Goal: Task Accomplishment & Management: Use online tool/utility

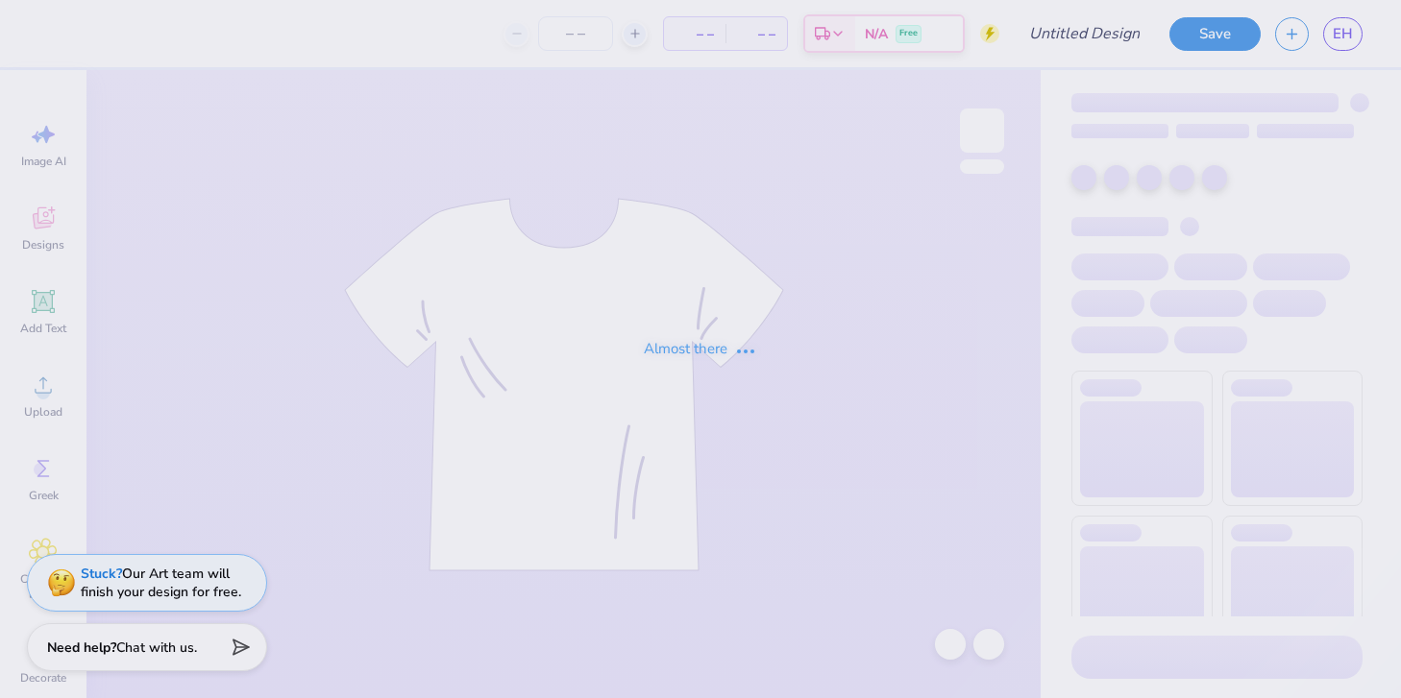
type input "[PERSON_NAME] : [GEOGRAPHIC_DATA][US_STATE]"
type input "24"
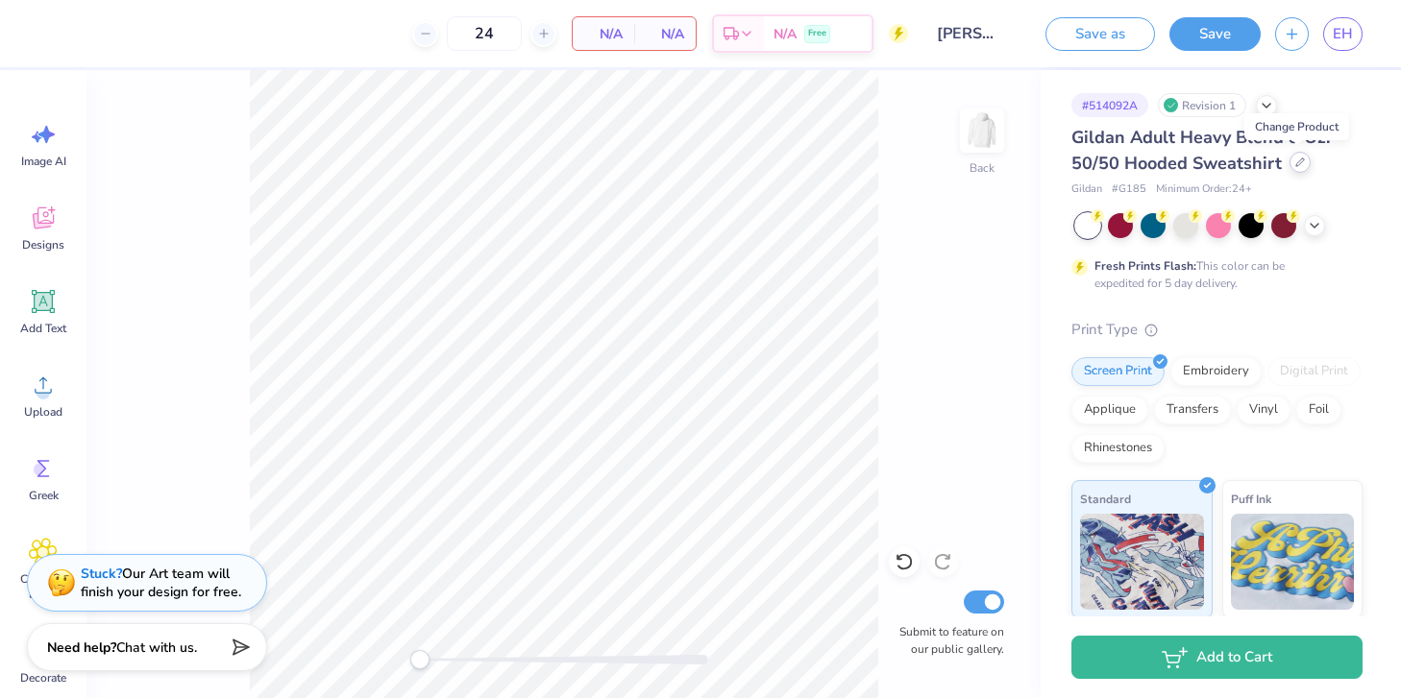
click at [1292, 155] on div at bounding box center [1299, 162] width 21 height 21
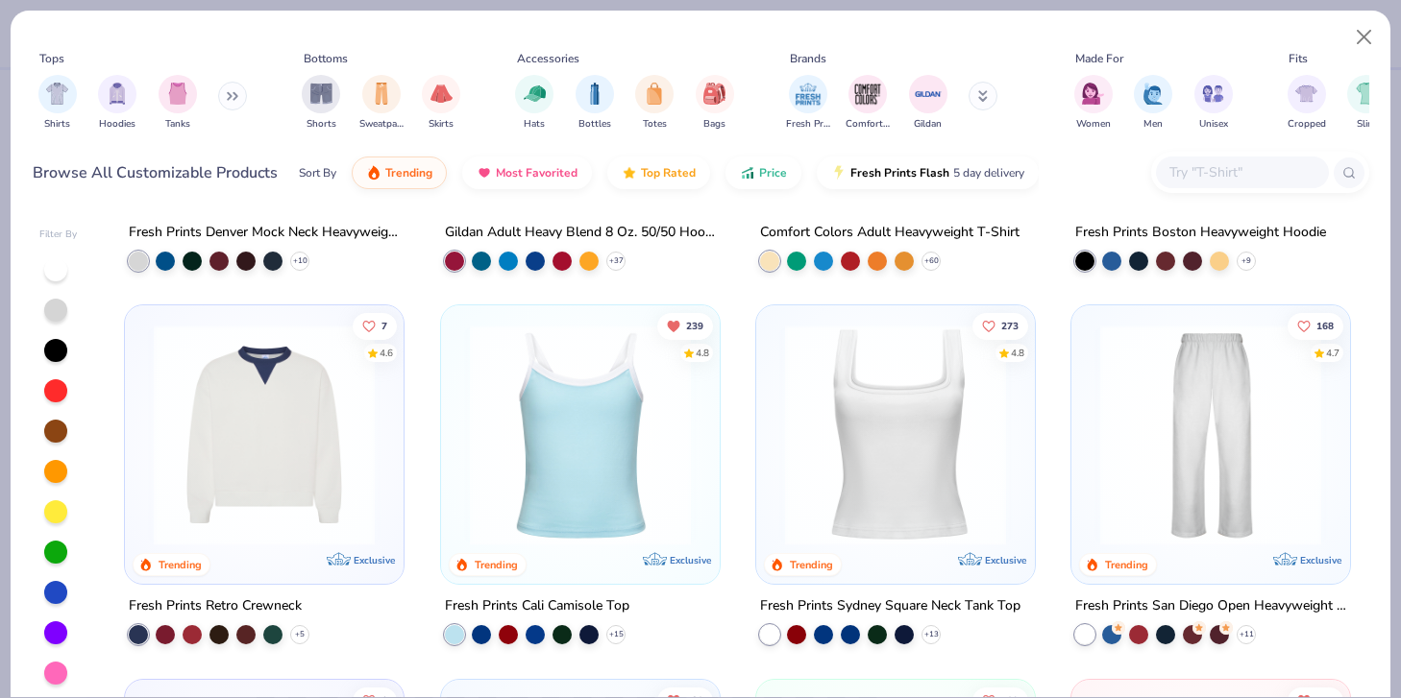
scroll to position [293, 0]
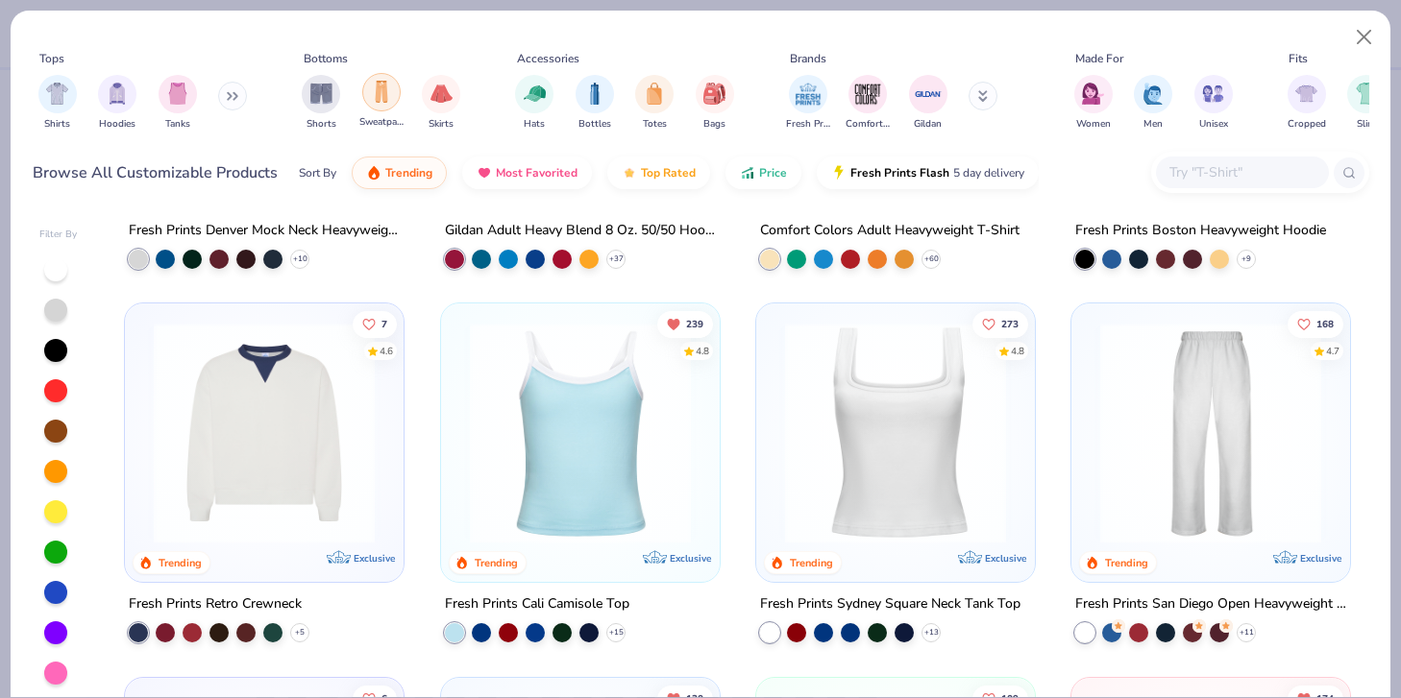
click at [390, 108] on div "filter for Sweatpants" at bounding box center [381, 92] width 38 height 38
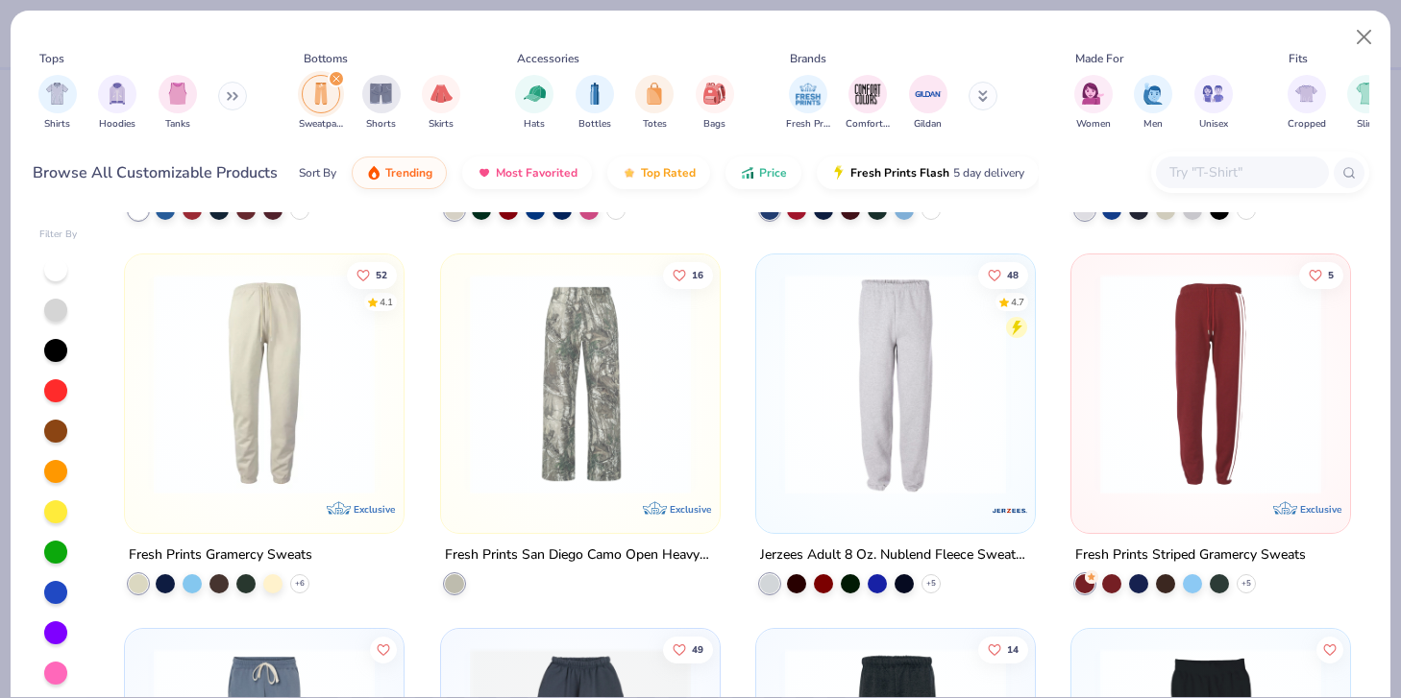
scroll to position [344, 0]
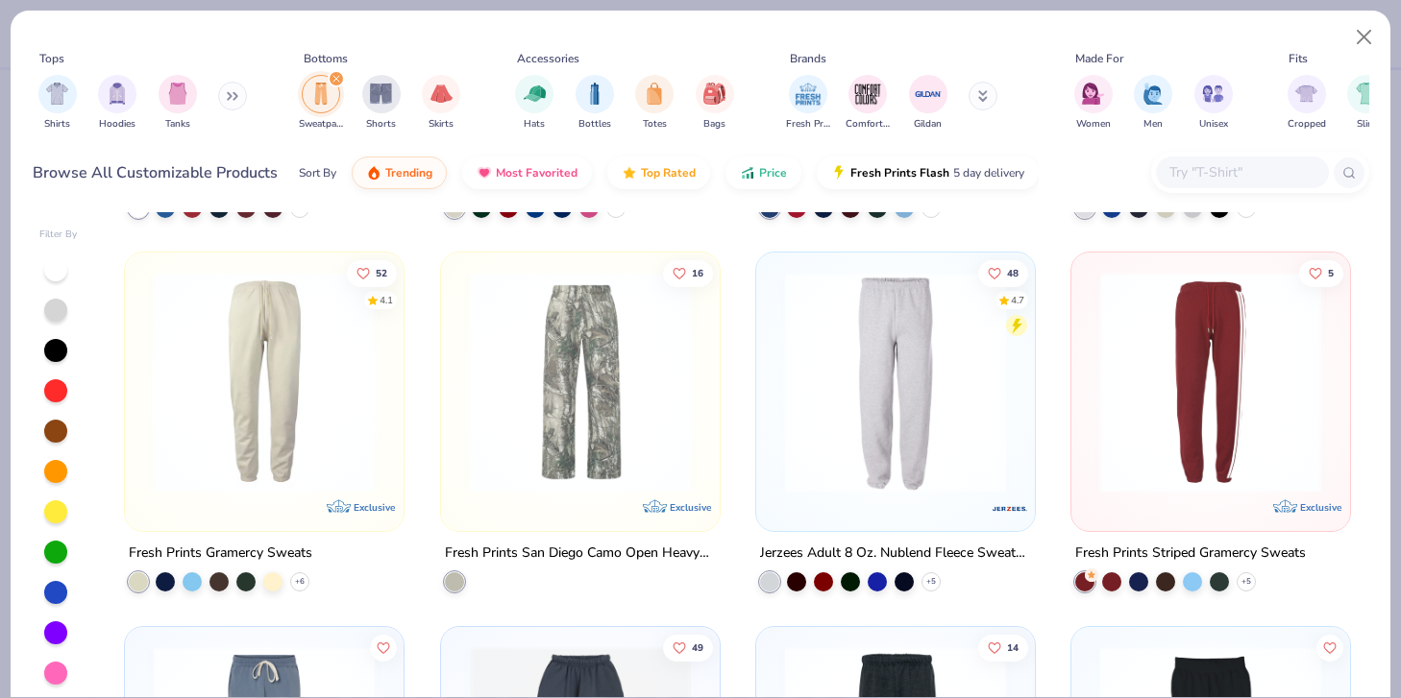
click at [553, 416] on img at bounding box center [580, 382] width 240 height 221
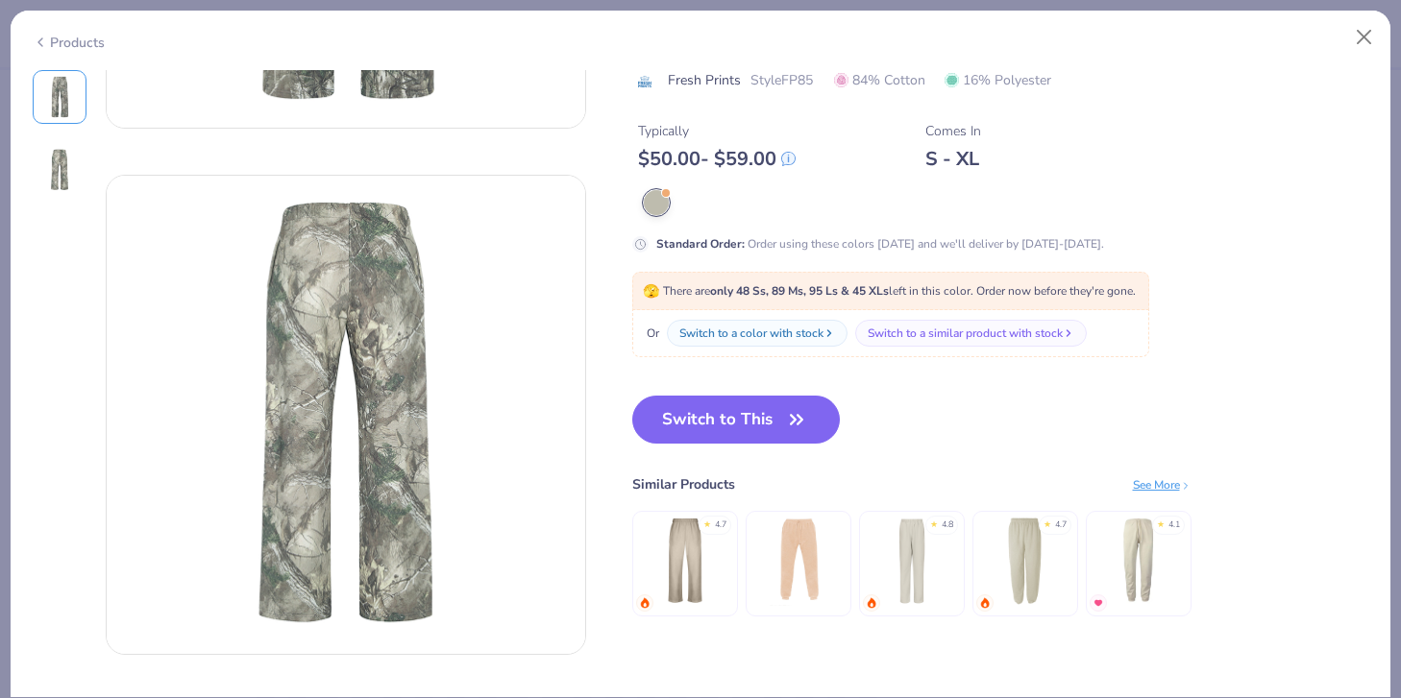
scroll to position [438, 0]
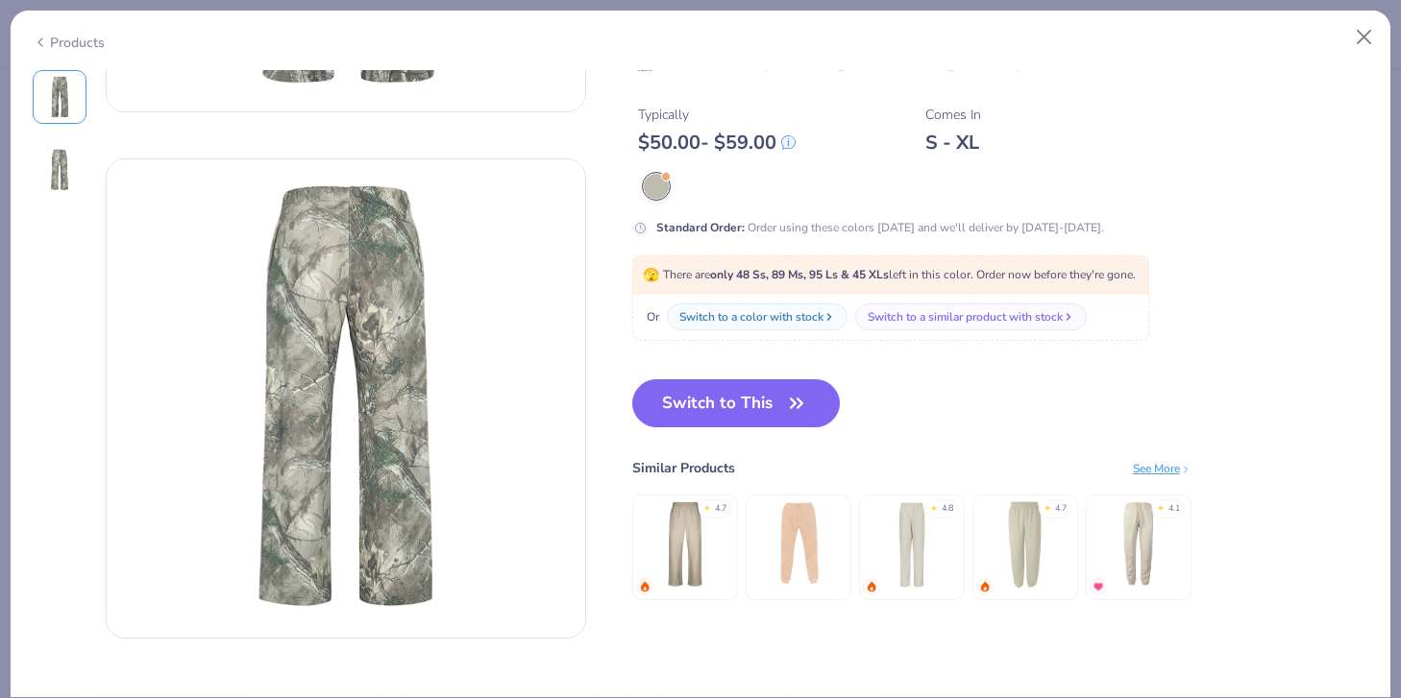
click at [725, 384] on button "Switch to This" at bounding box center [736, 403] width 208 height 48
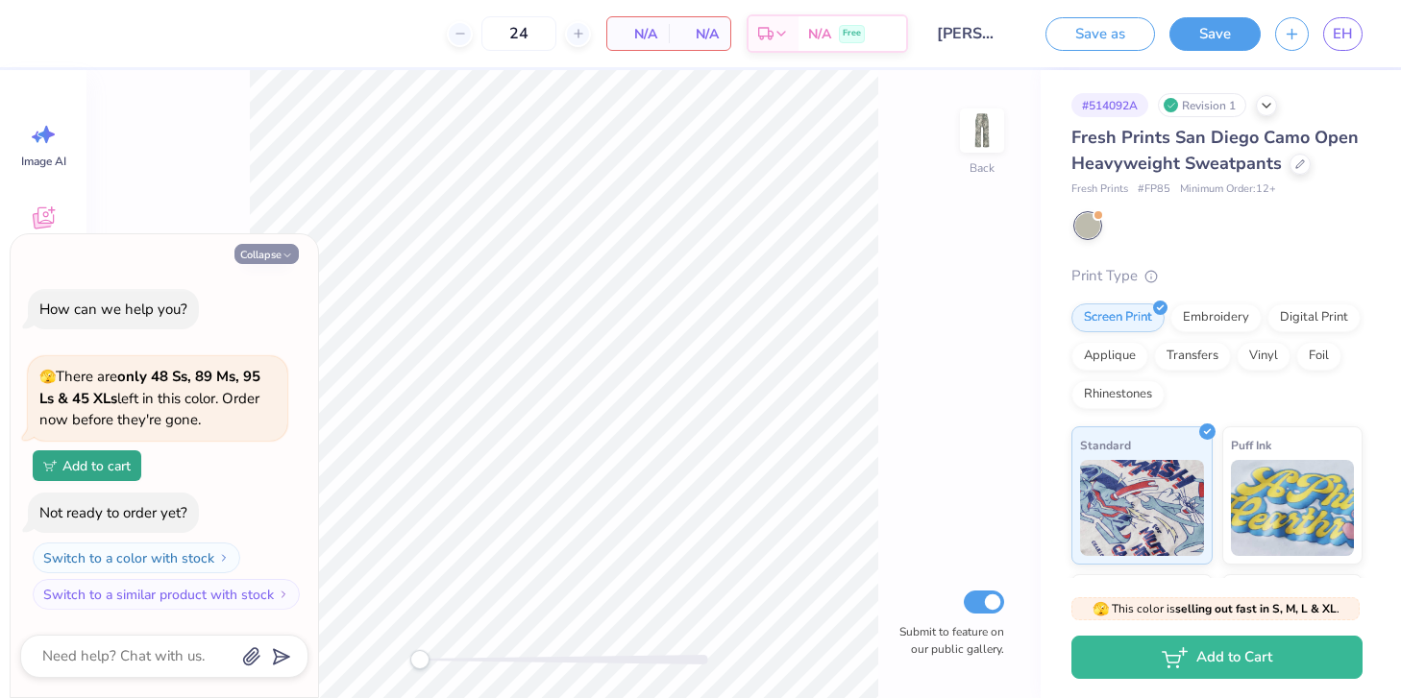
click at [265, 252] on button "Collapse" at bounding box center [266, 254] width 64 height 20
type textarea "x"
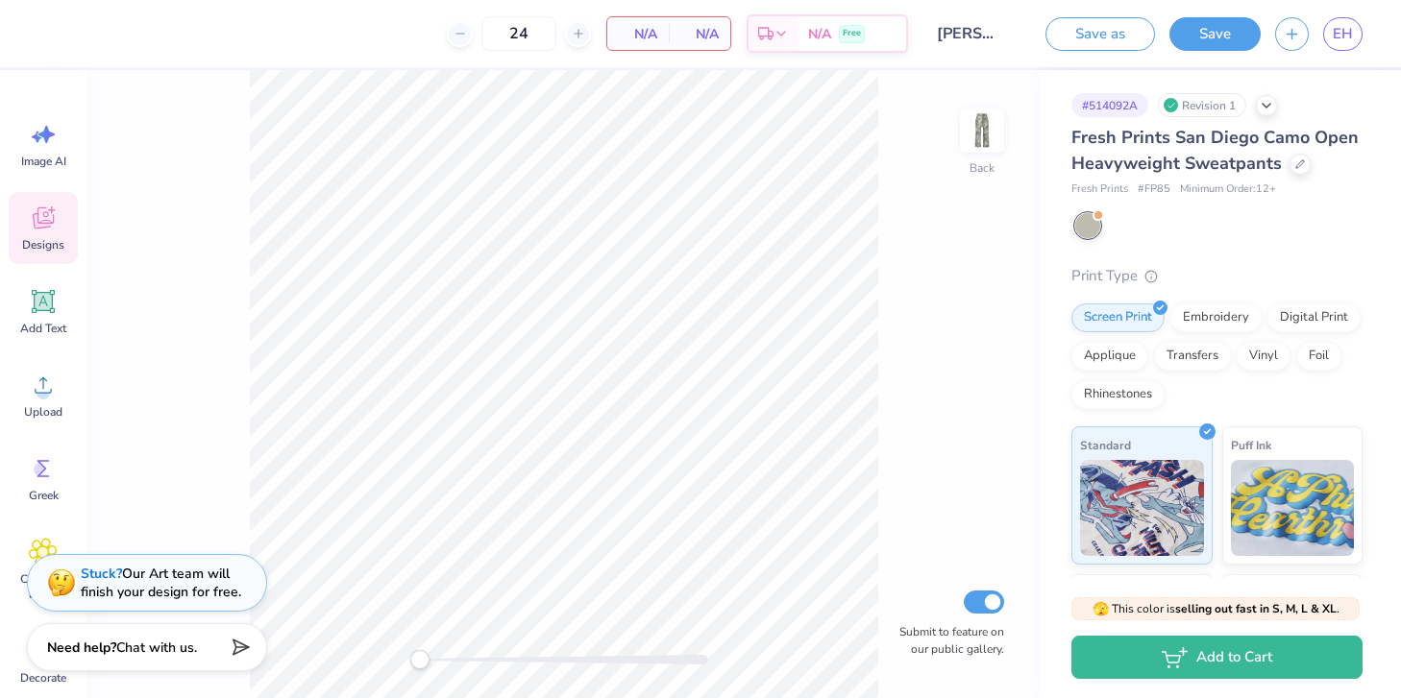
click at [61, 226] on div "Designs" at bounding box center [43, 228] width 69 height 72
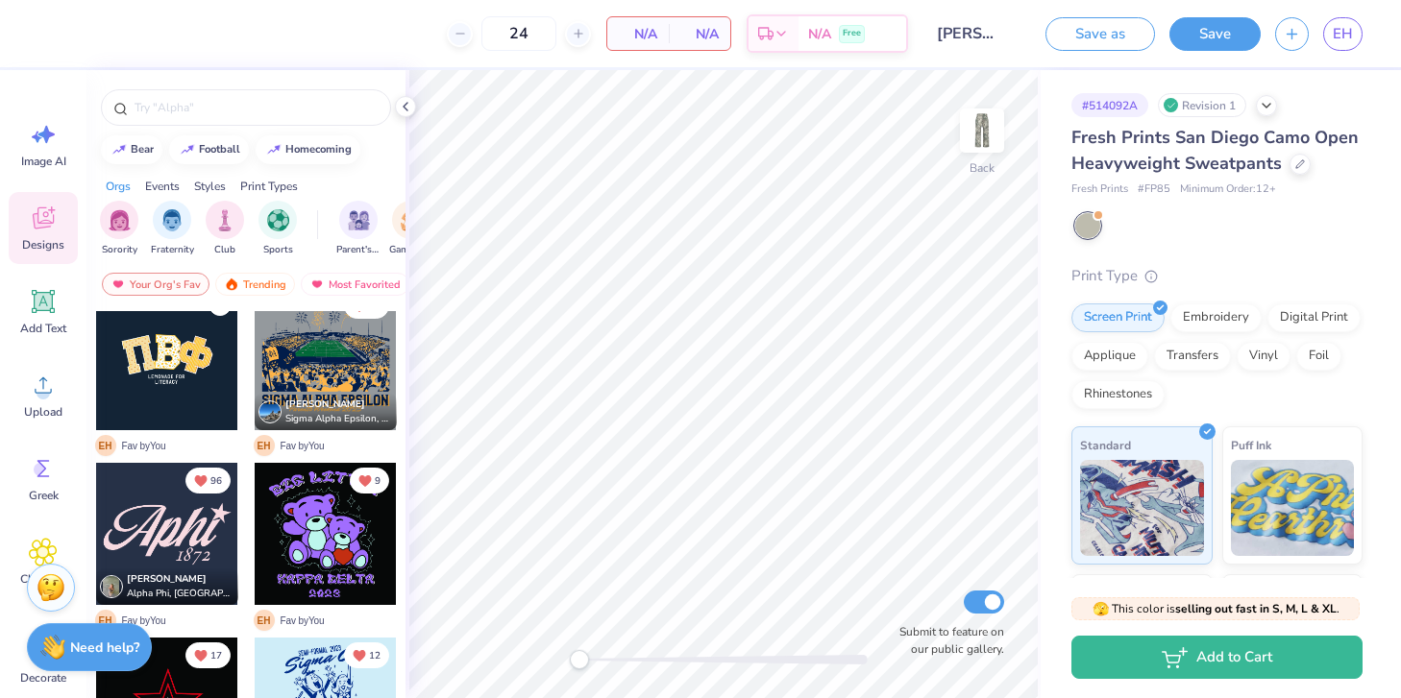
scroll to position [26, 0]
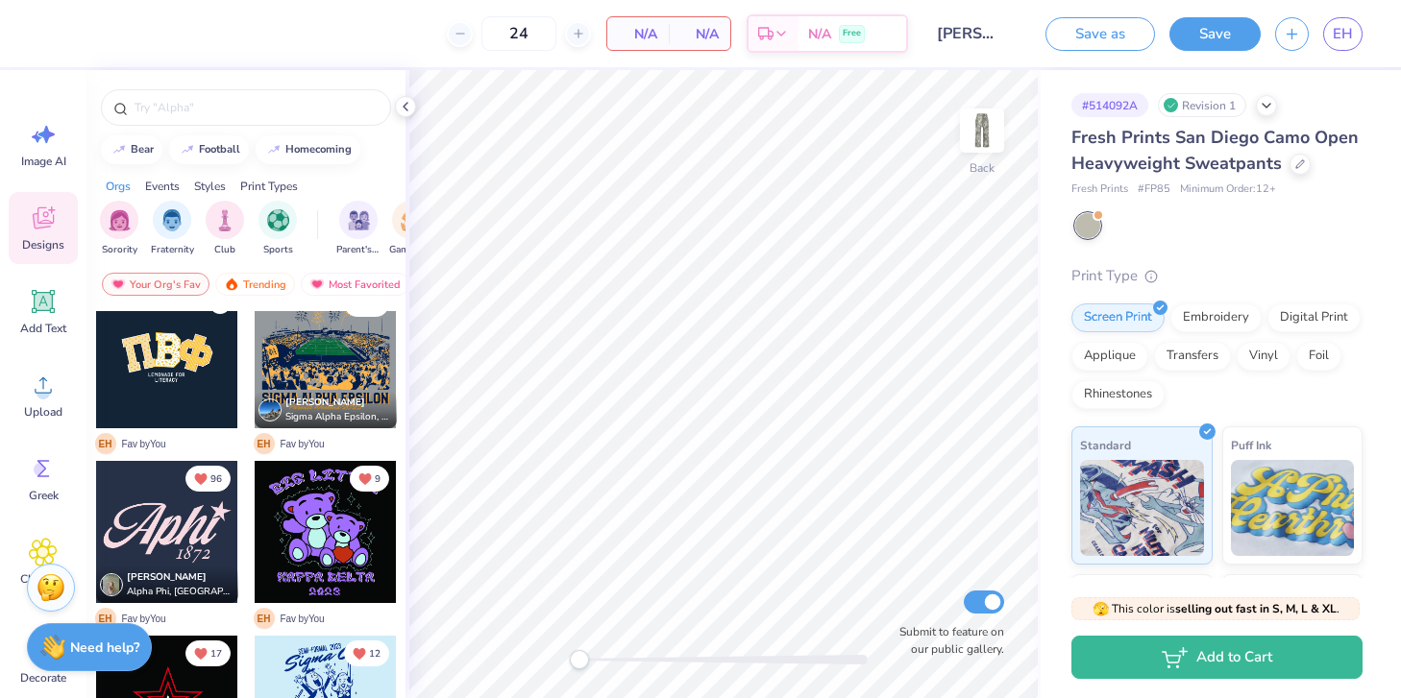
click at [194, 520] on div at bounding box center [167, 532] width 142 height 142
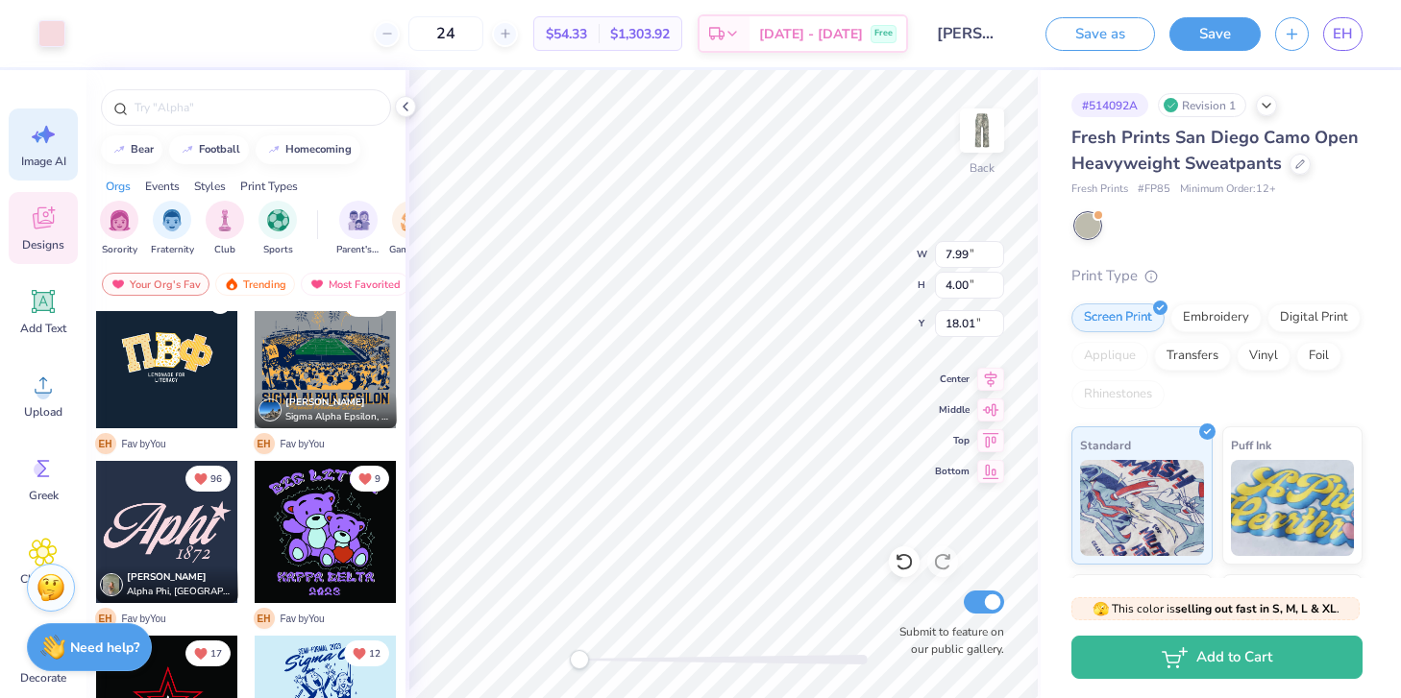
click at [42, 163] on span "Image AI" at bounding box center [43, 161] width 45 height 15
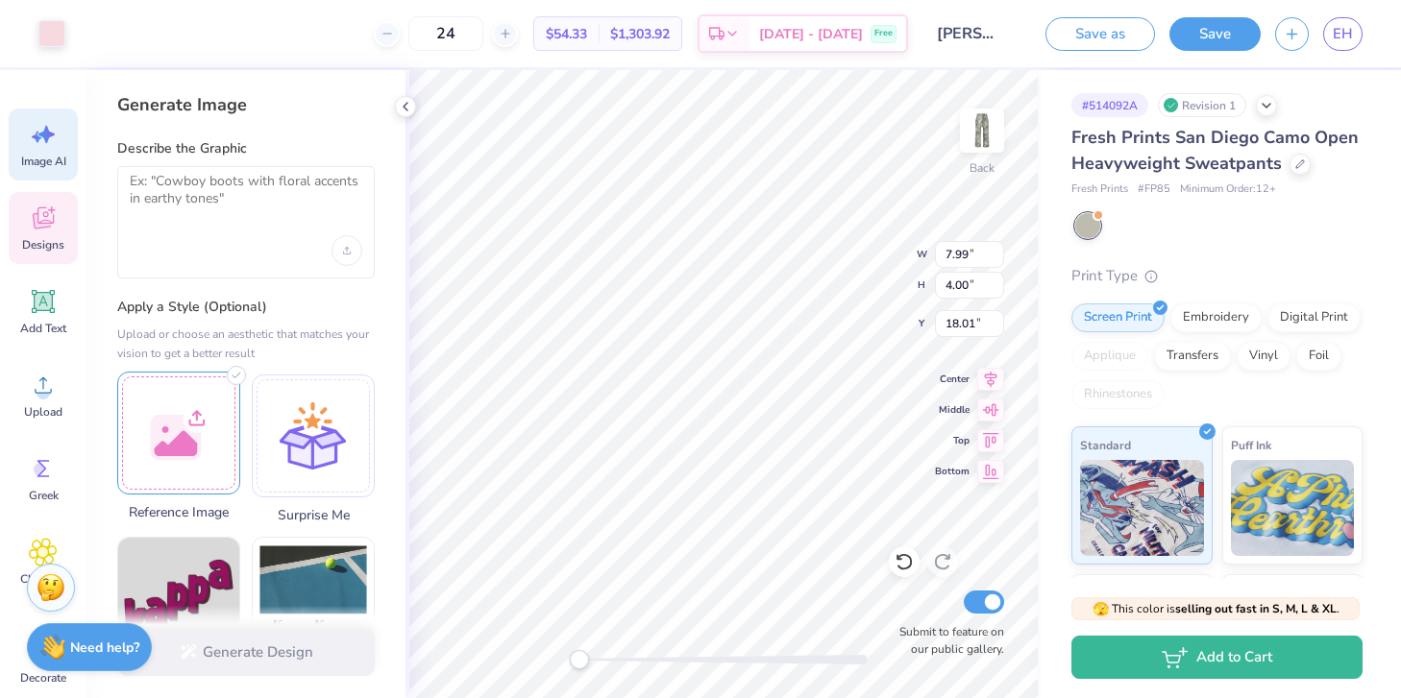
click at [209, 411] on div at bounding box center [178, 433] width 123 height 123
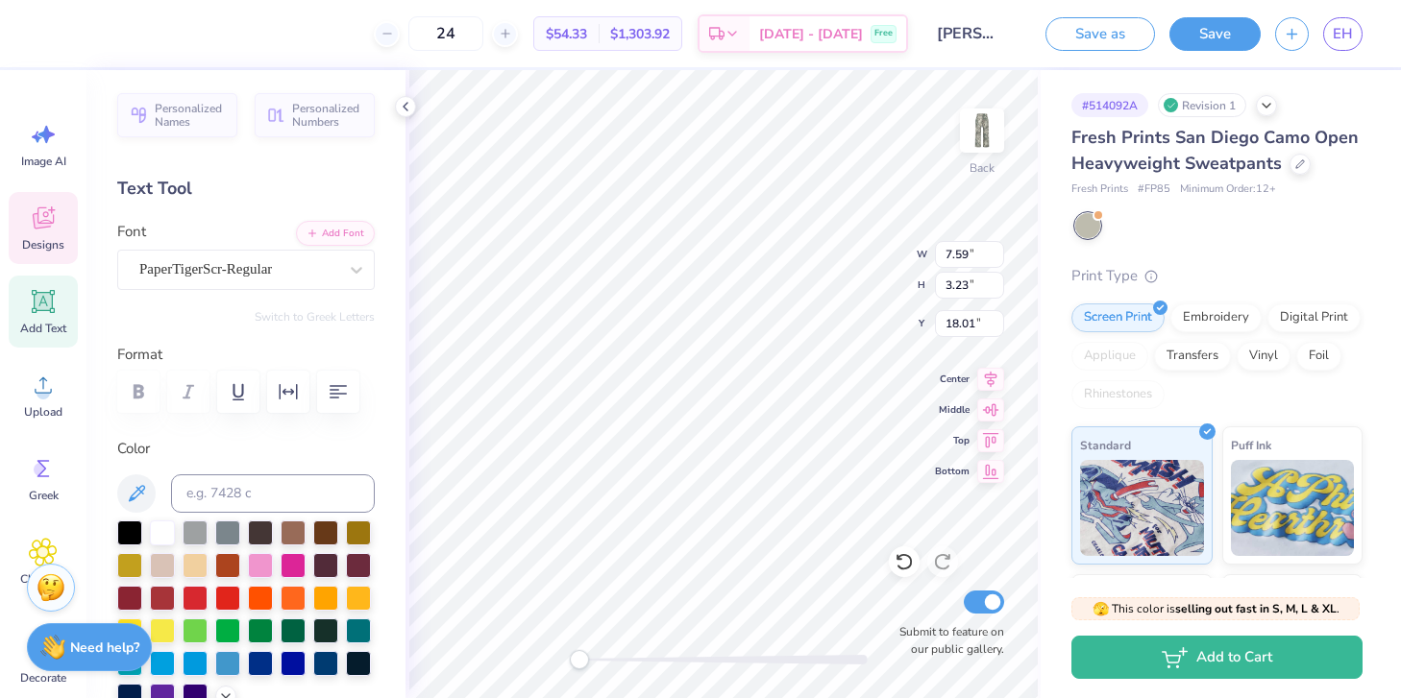
type input "18.01"
type textarea "Aephi"
type input "6.86"
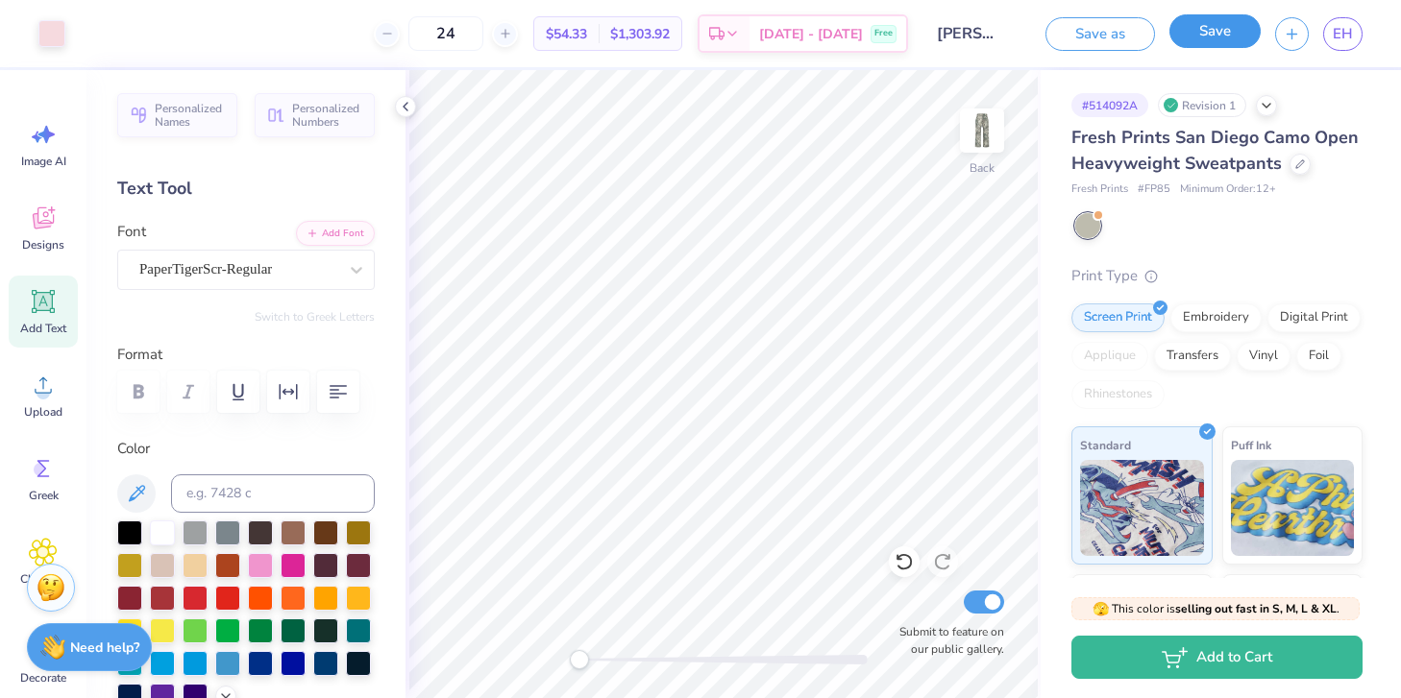
click at [1206, 41] on button "Save" at bounding box center [1214, 31] width 91 height 34
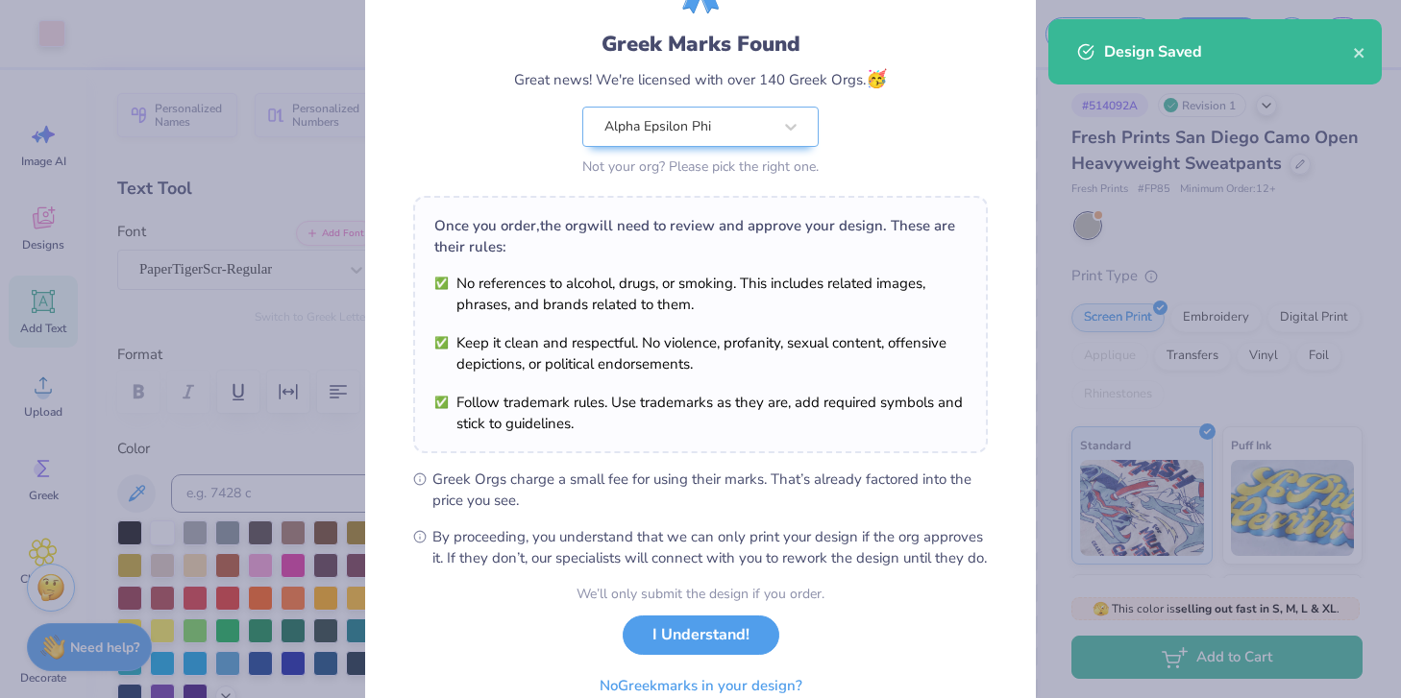
scroll to position [201, 0]
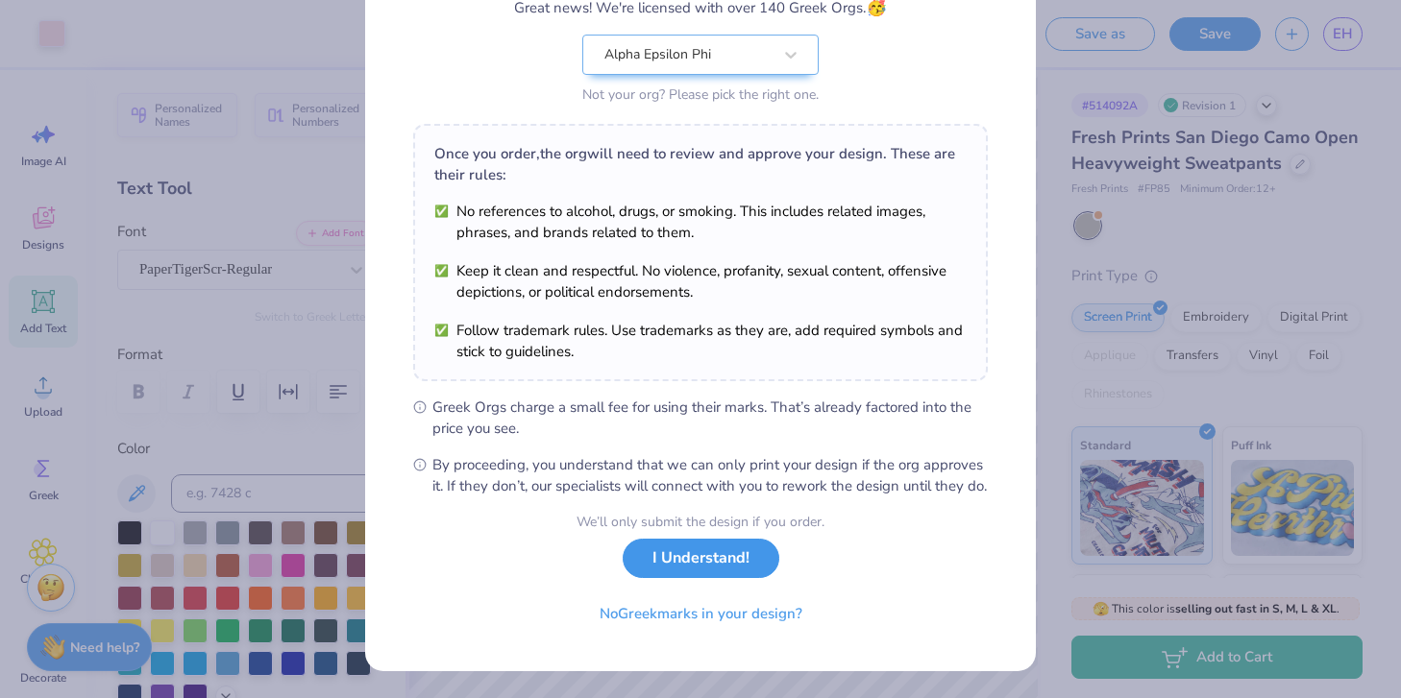
click at [664, 570] on button "I Understand!" at bounding box center [701, 558] width 157 height 39
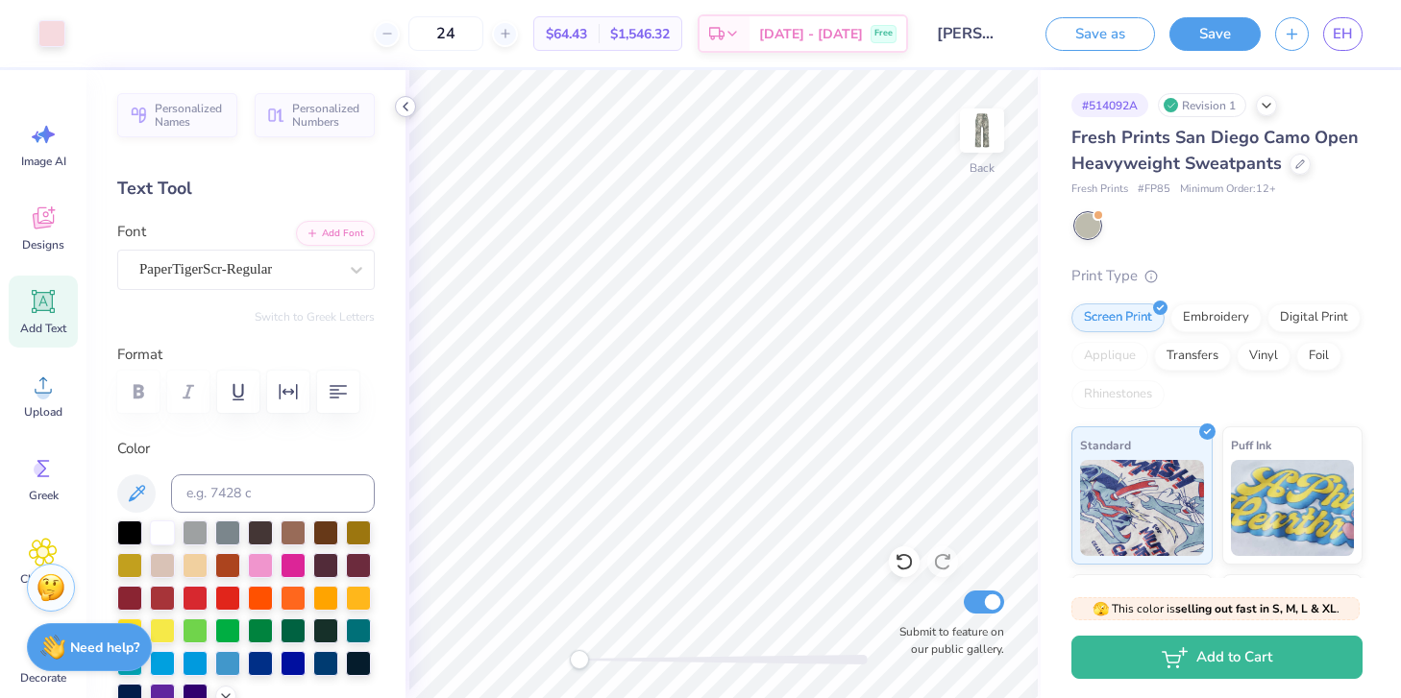
click at [405, 112] on icon at bounding box center [405, 106] width 15 height 15
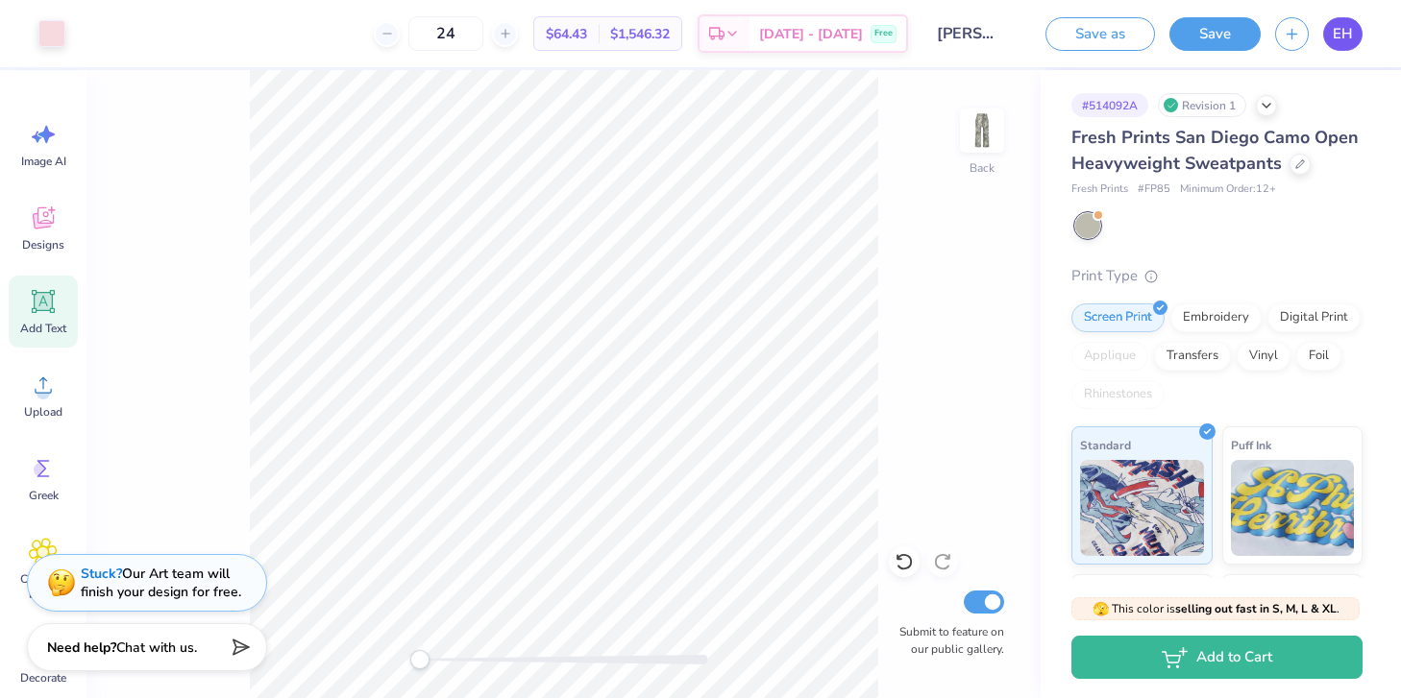
click at [1348, 40] on span "EH" at bounding box center [1343, 34] width 20 height 22
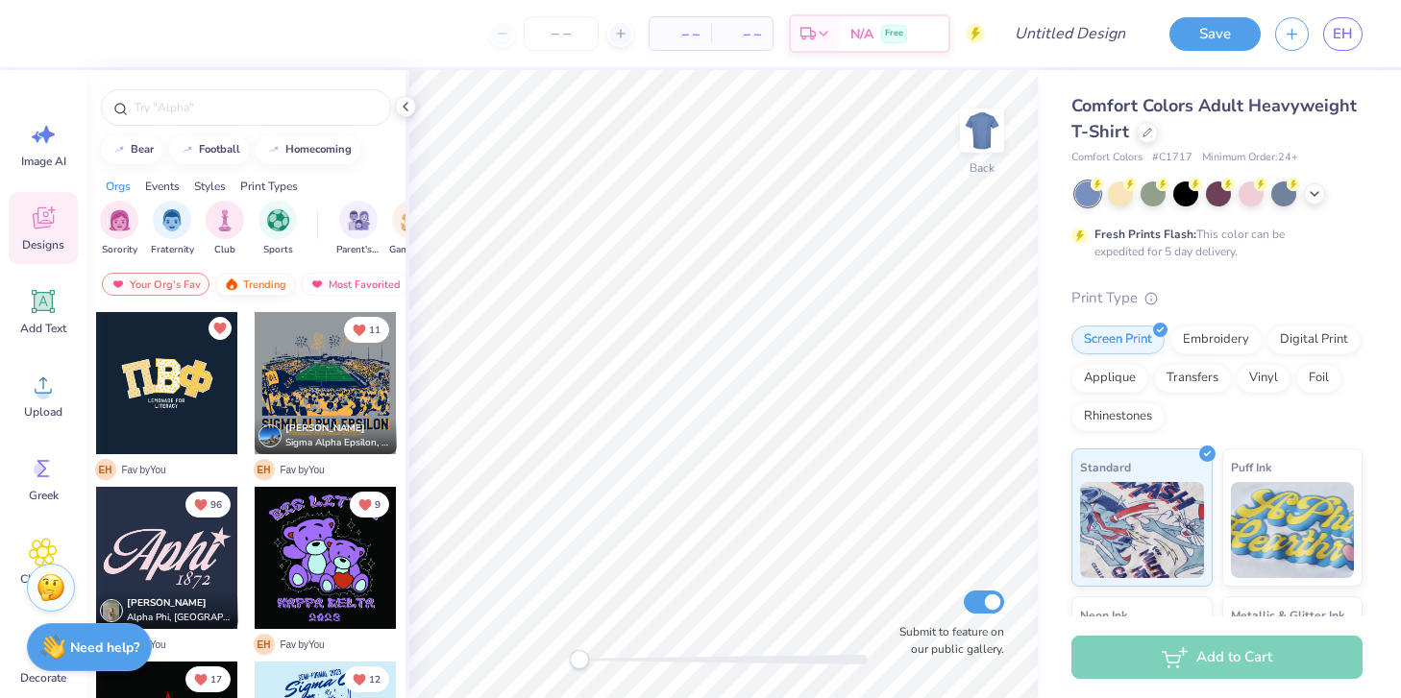
click at [257, 278] on div "Trending" at bounding box center [255, 284] width 80 height 23
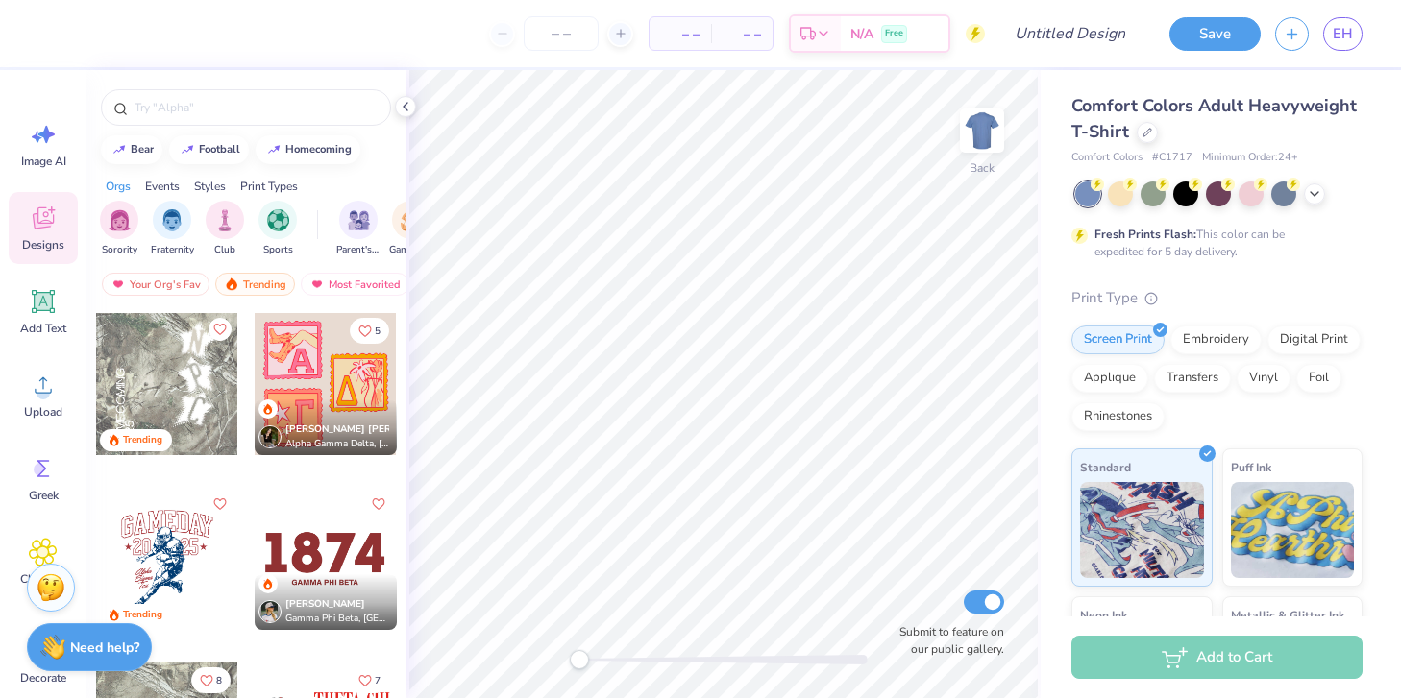
scroll to position [4211, 0]
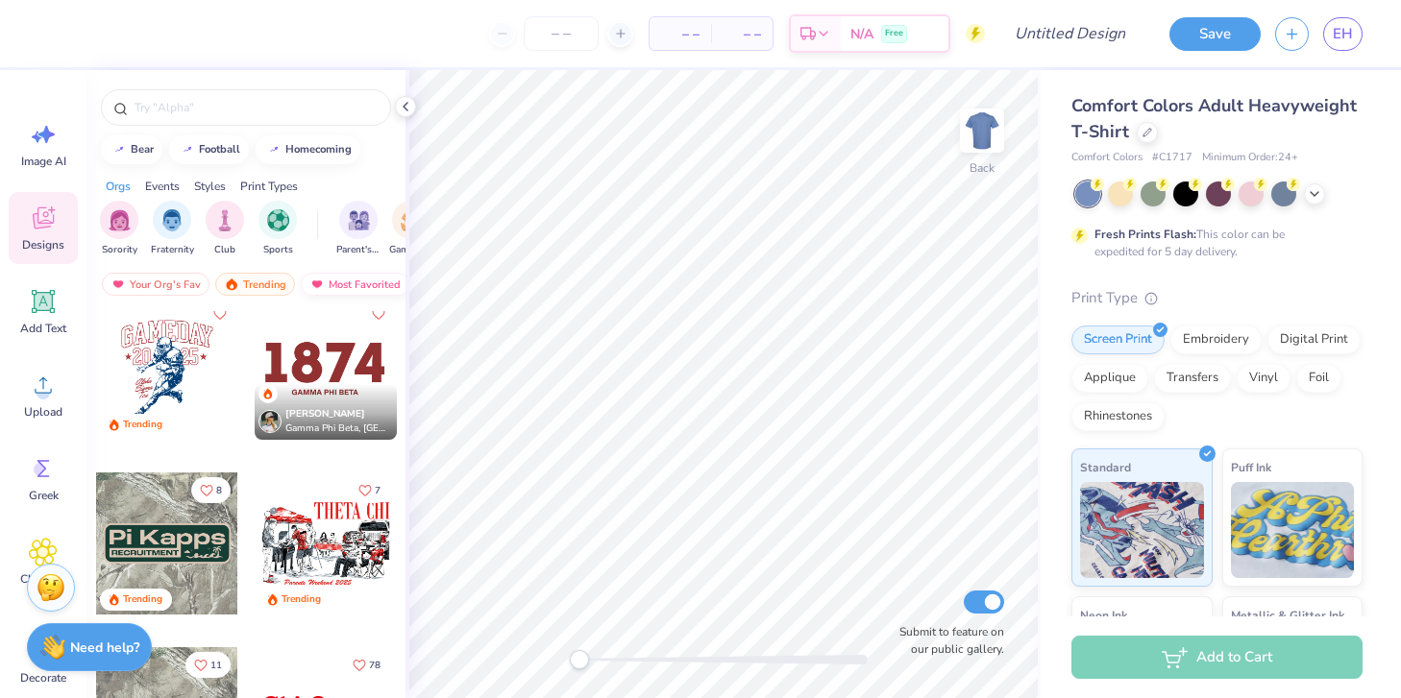
click at [355, 277] on div "Most Favorited" at bounding box center [355, 284] width 109 height 23
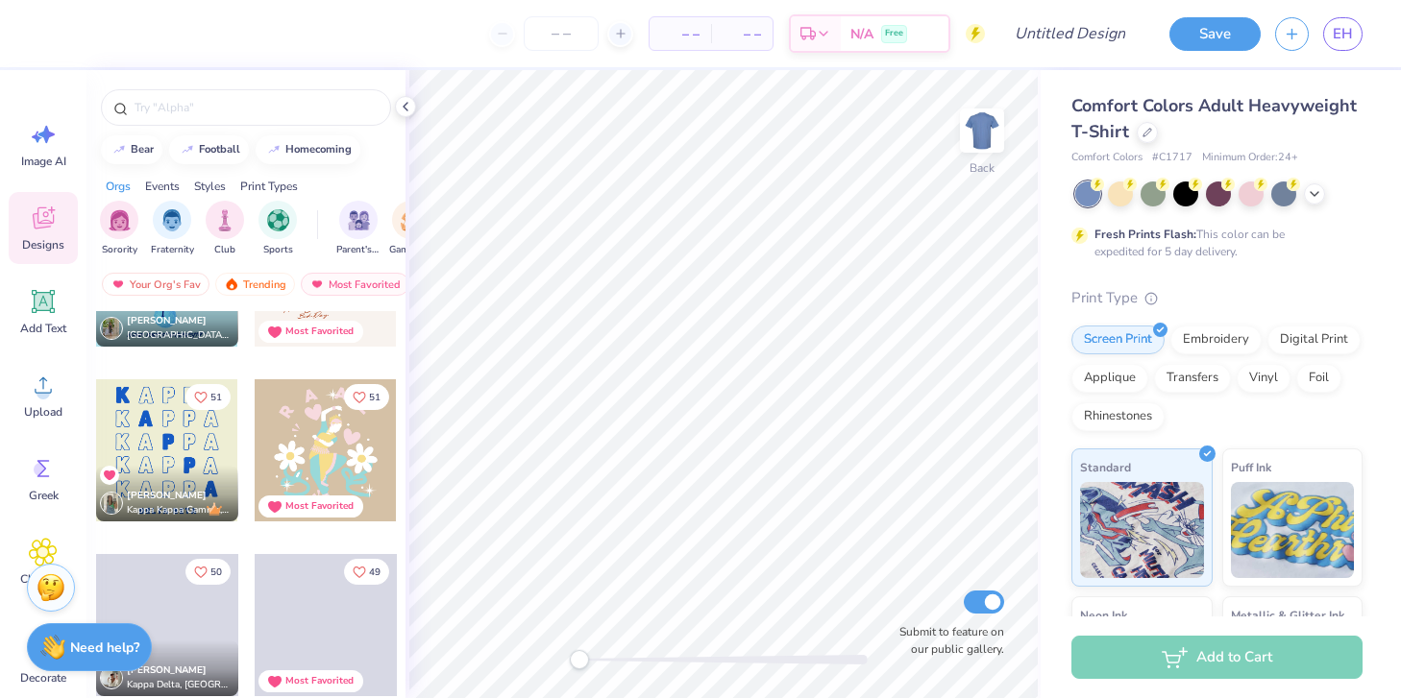
scroll to position [7454, 0]
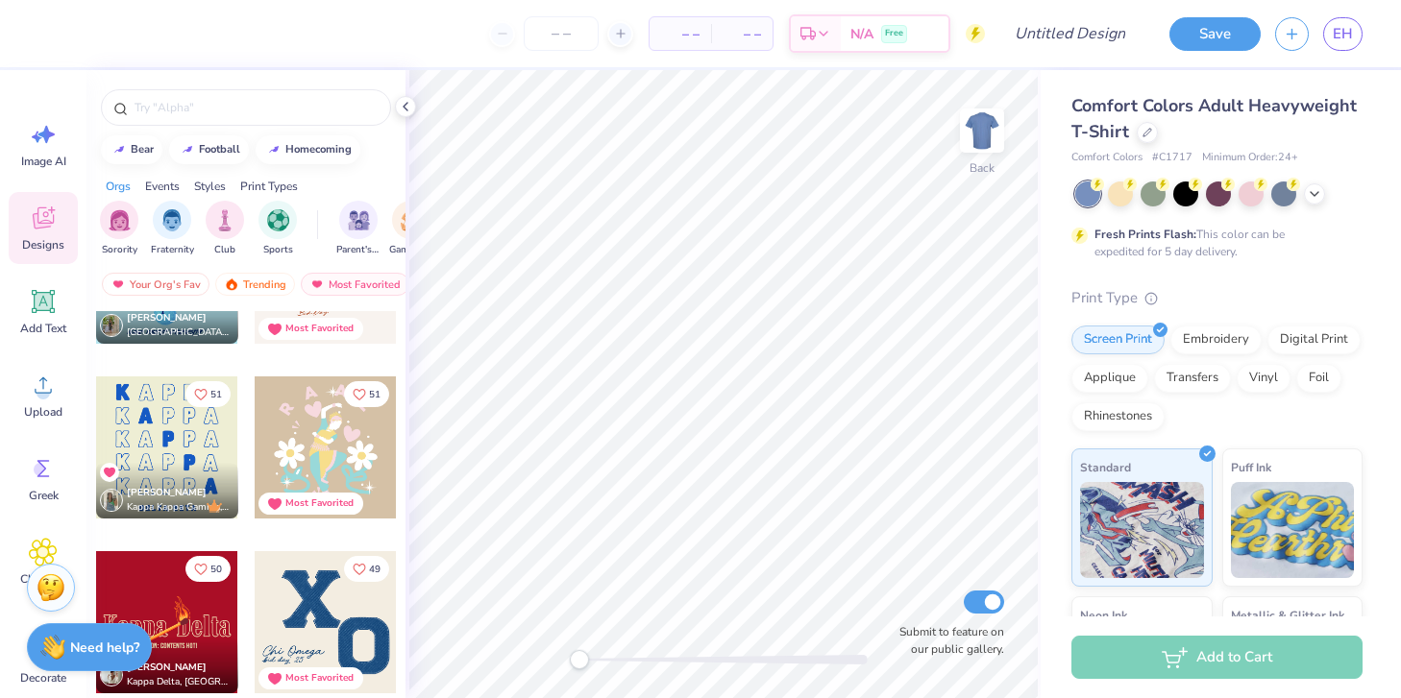
click at [160, 464] on div "Willow Kaplan Kappa Kappa Gamma, Duke University" at bounding box center [167, 491] width 142 height 56
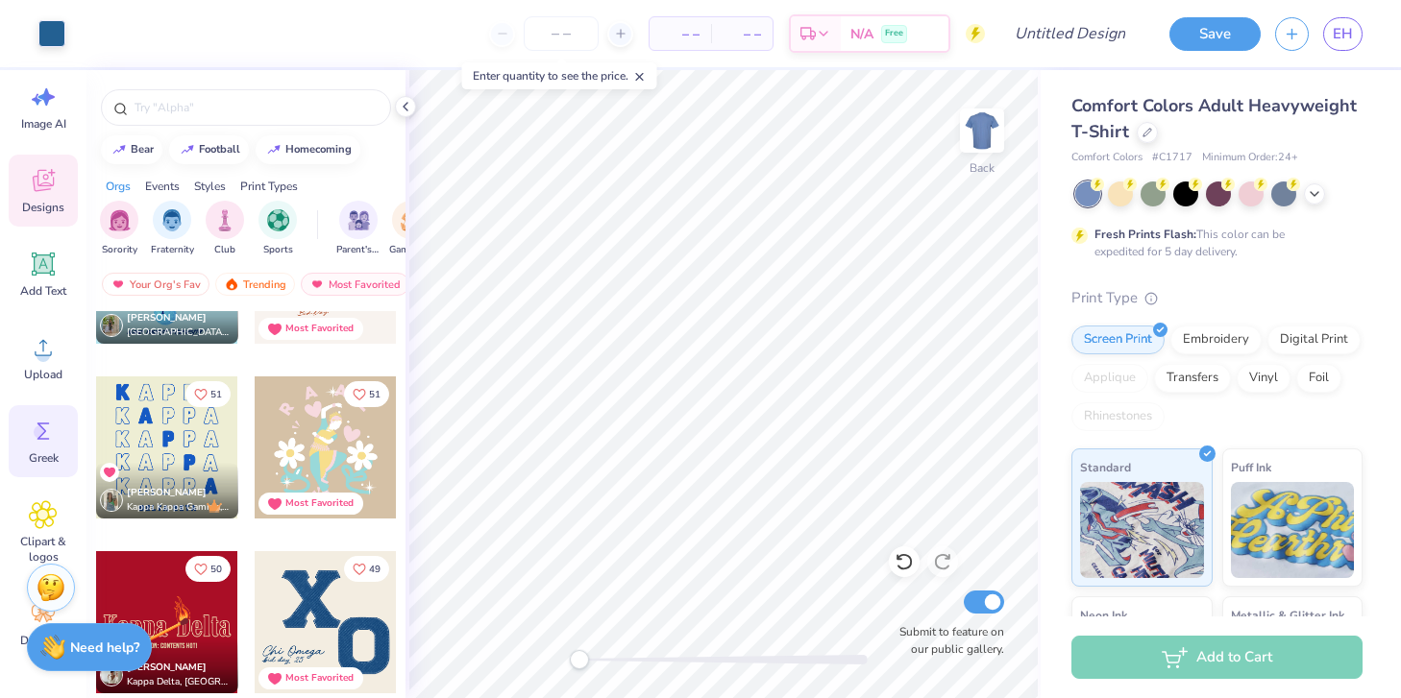
scroll to position [31, 0]
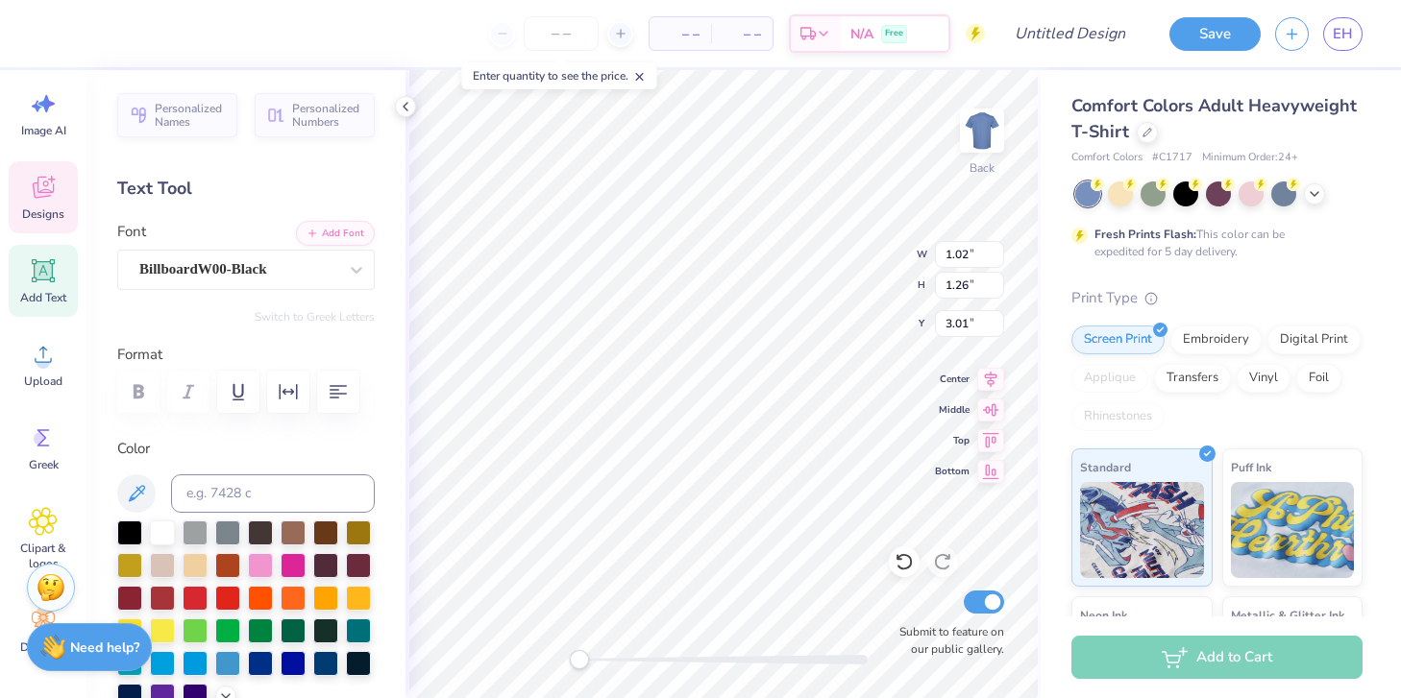
type textarea "a"
type input "6.15"
type input "1.31"
type input "3.00"
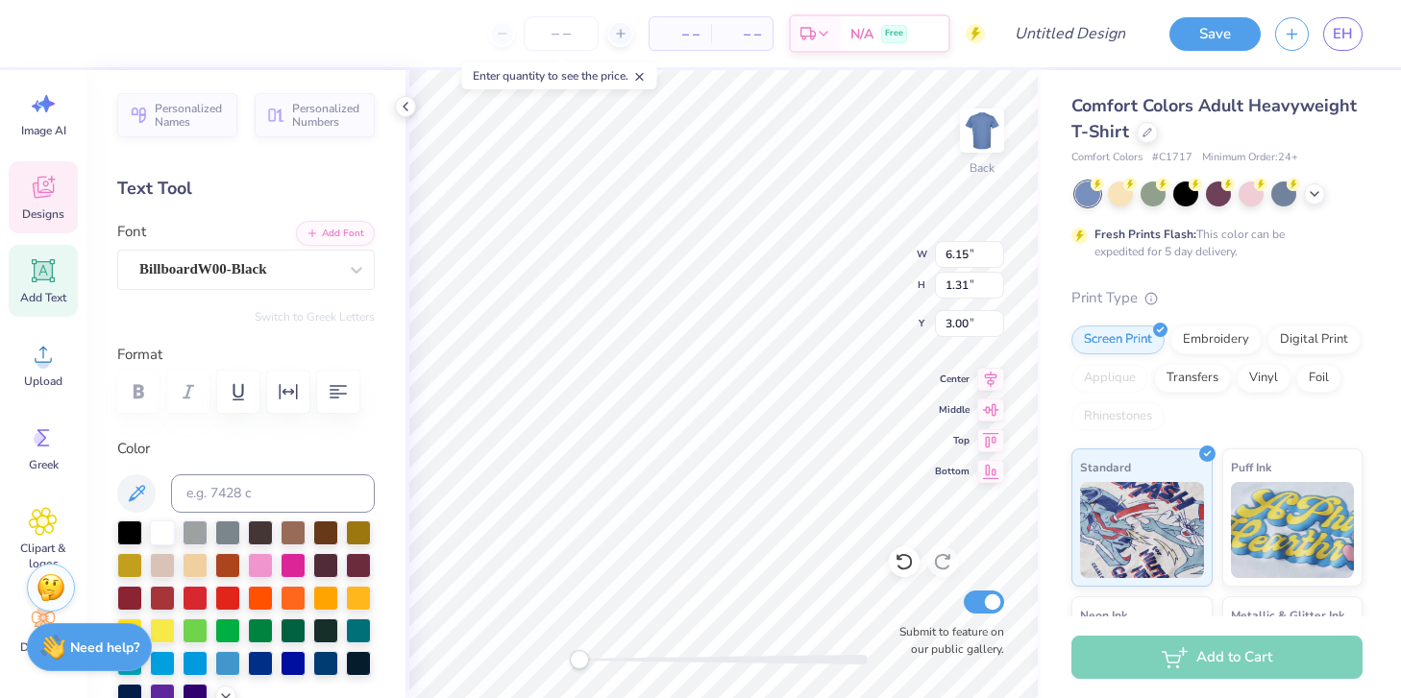
type textarea "e P h i"
click at [355, 216] on div "Personalized Names Personalized Numbers Text Tool Add Font Font BillboardW00-Bl…" at bounding box center [245, 384] width 319 height 628
type textarea "a"
type input "1.08"
type input "1.26"
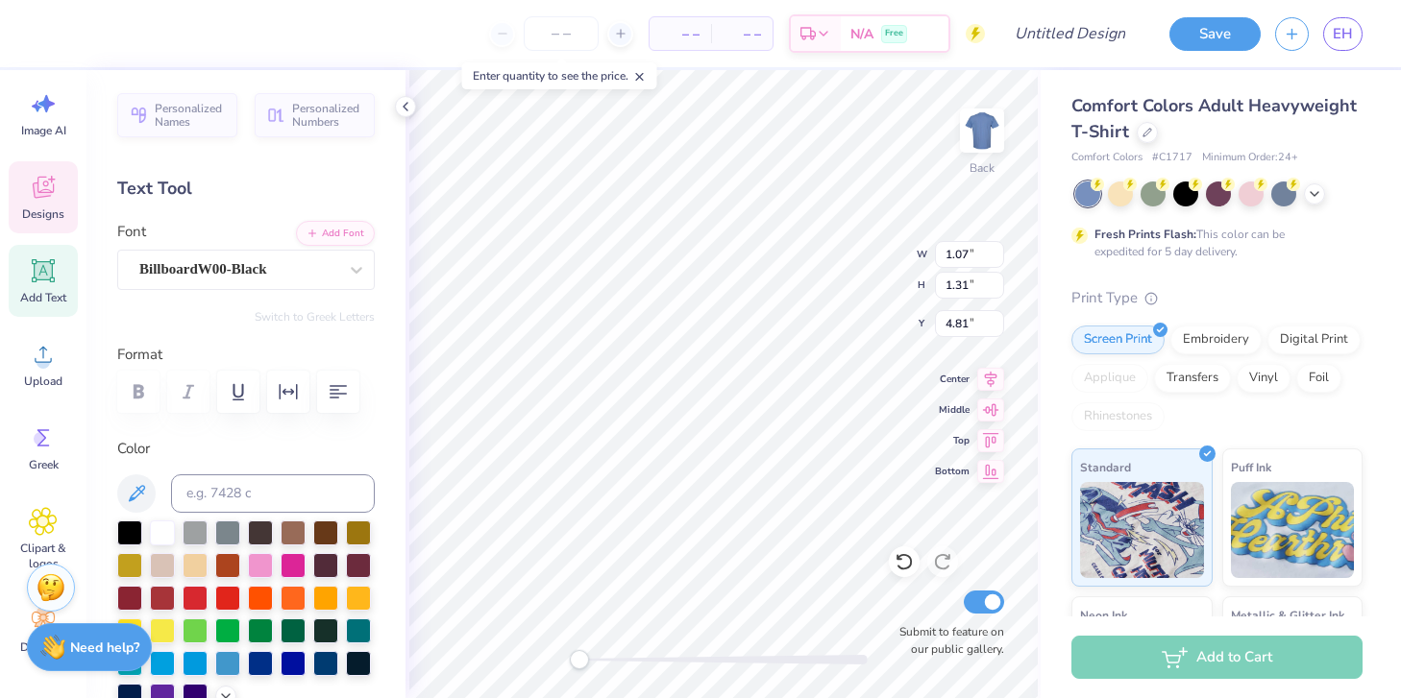
type input "4.84"
type textarea "e"
type input "4.32"
type input "1.31"
type input "4.80"
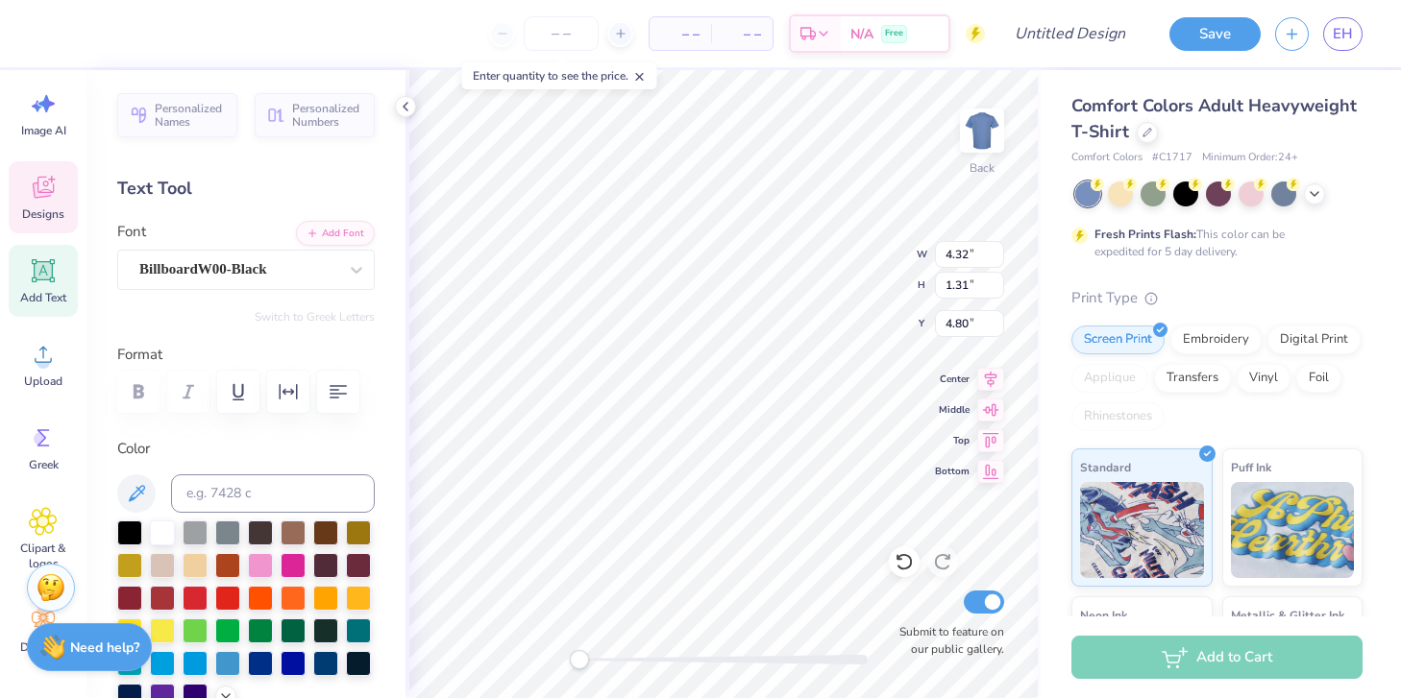
scroll to position [0, 0]
type textarea "P"
type textarea "h"
click at [53, 168] on div "Designs" at bounding box center [43, 197] width 69 height 72
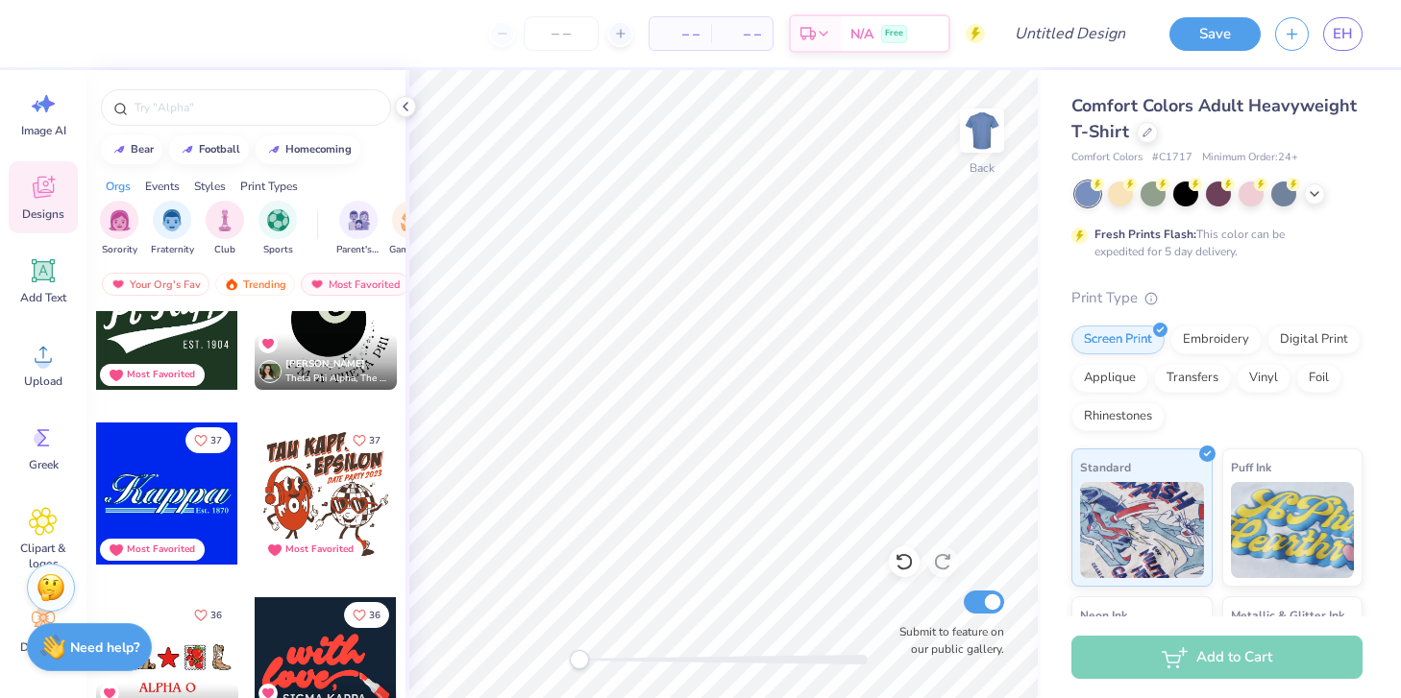
scroll to position [13357, 0]
